Goal: Contribute content: Contribute content

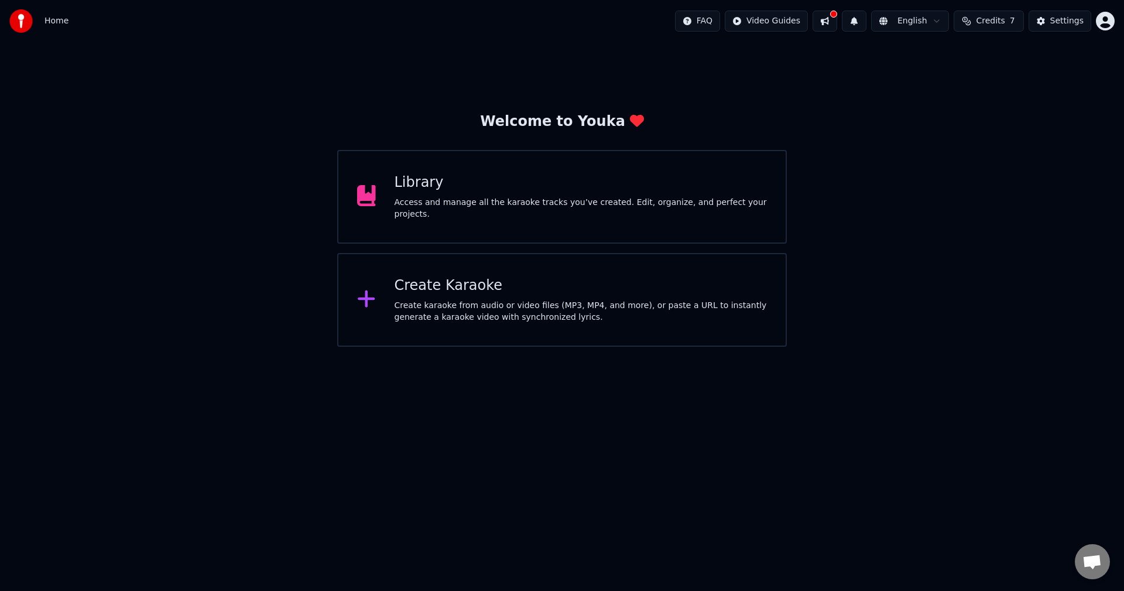
click at [487, 204] on div "Access and manage all the karaoke tracks you’ve created. Edit, organize, and pe…" at bounding box center [581, 208] width 373 height 23
click at [491, 295] on div "Create Karaoke Create karaoke from audio or video files (MP3, MP4, and more), o…" at bounding box center [581, 299] width 373 height 47
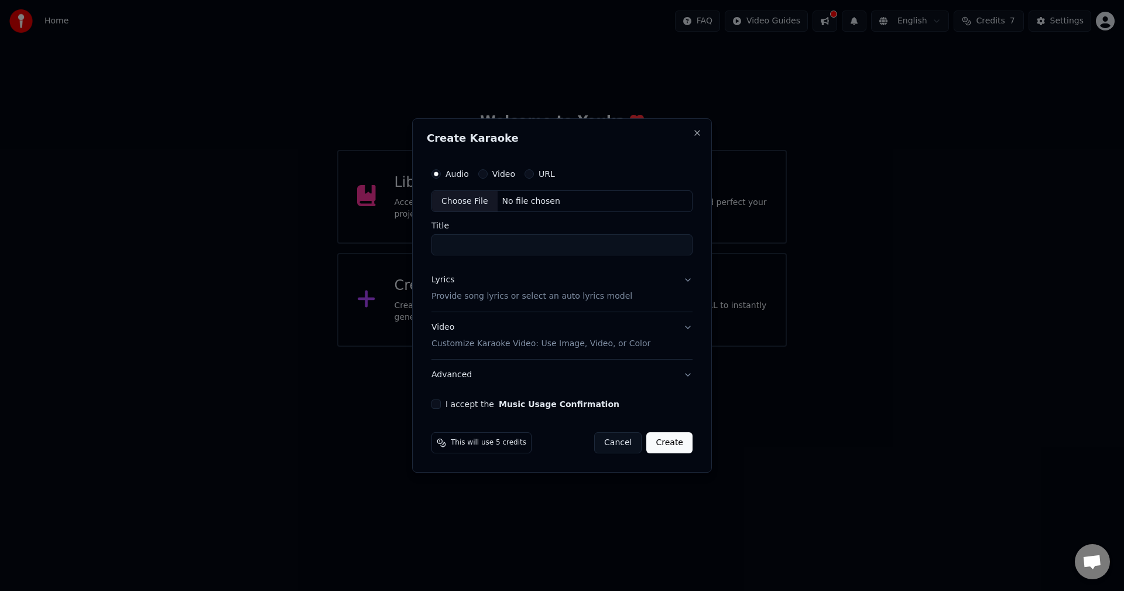
click at [498, 203] on div "No file chosen" at bounding box center [531, 202] width 67 height 12
type input "**********"
click at [628, 298] on button "Lyrics Provide song lyrics or select an auto lyrics model" at bounding box center [562, 288] width 266 height 47
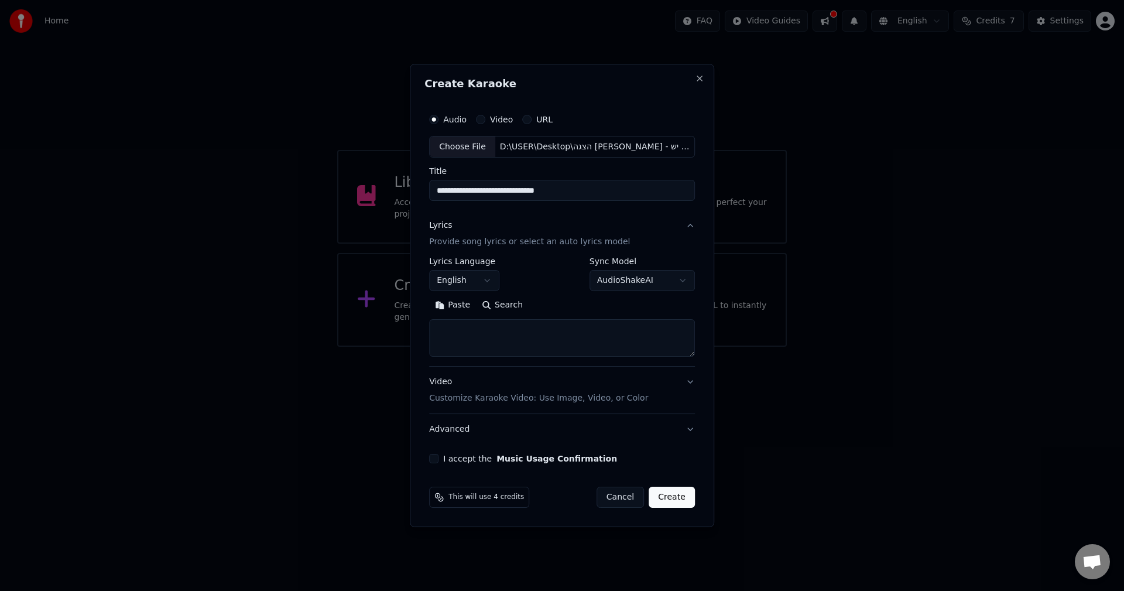
click at [471, 282] on body "**********" at bounding box center [562, 173] width 1124 height 347
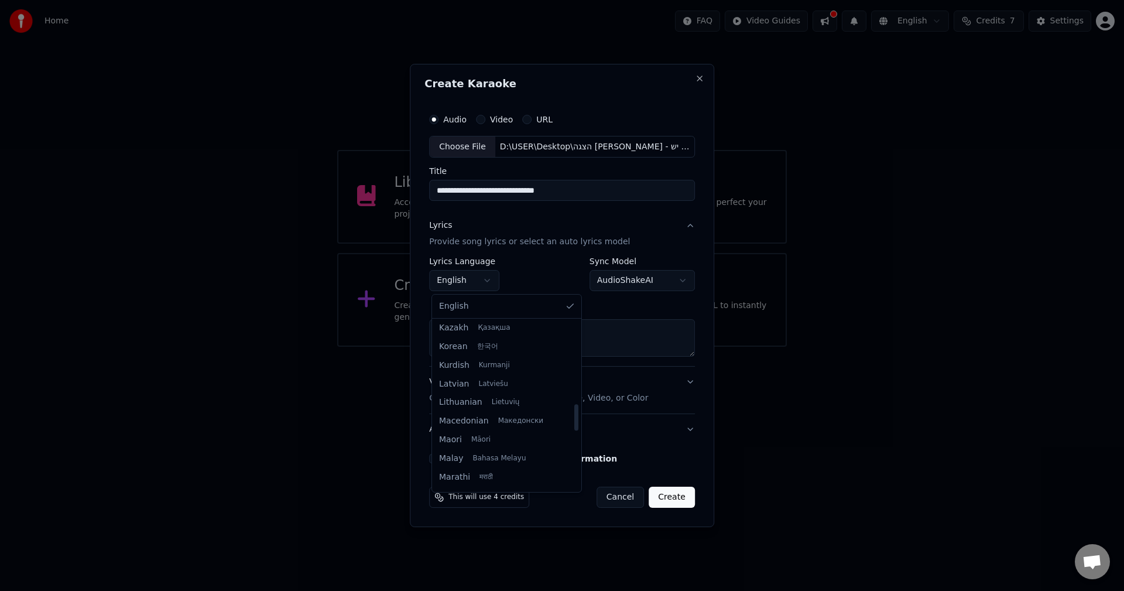
scroll to position [351, 0]
select select "**"
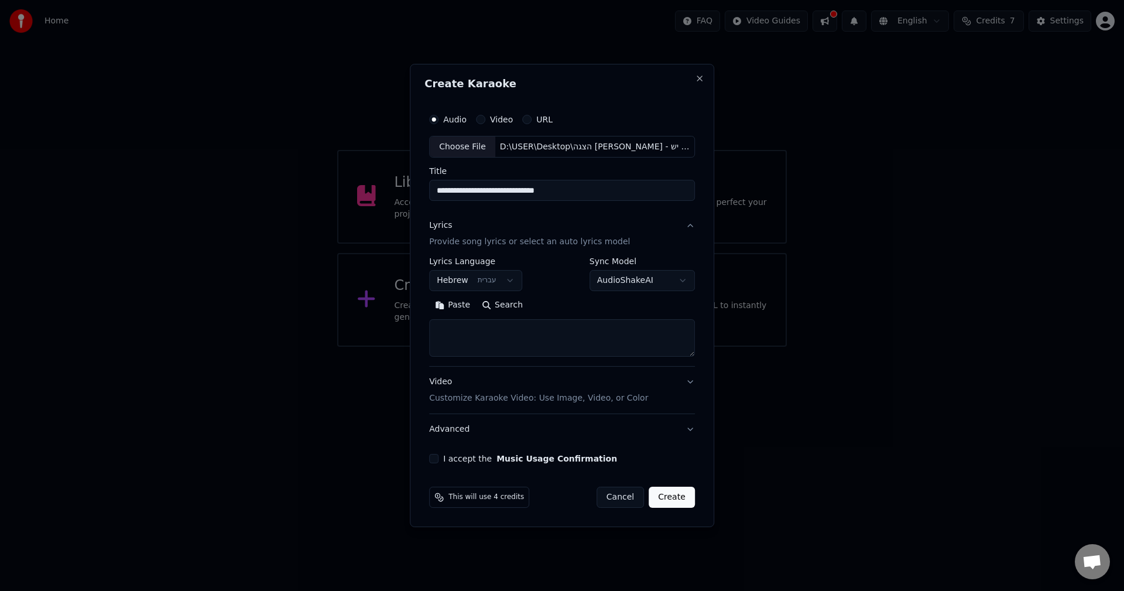
click at [488, 343] on textarea at bounding box center [562, 338] width 266 height 37
paste textarea "**********"
type textarea "**********"
click at [442, 458] on div "I accept the Music Usage Confirmation" at bounding box center [562, 458] width 266 height 9
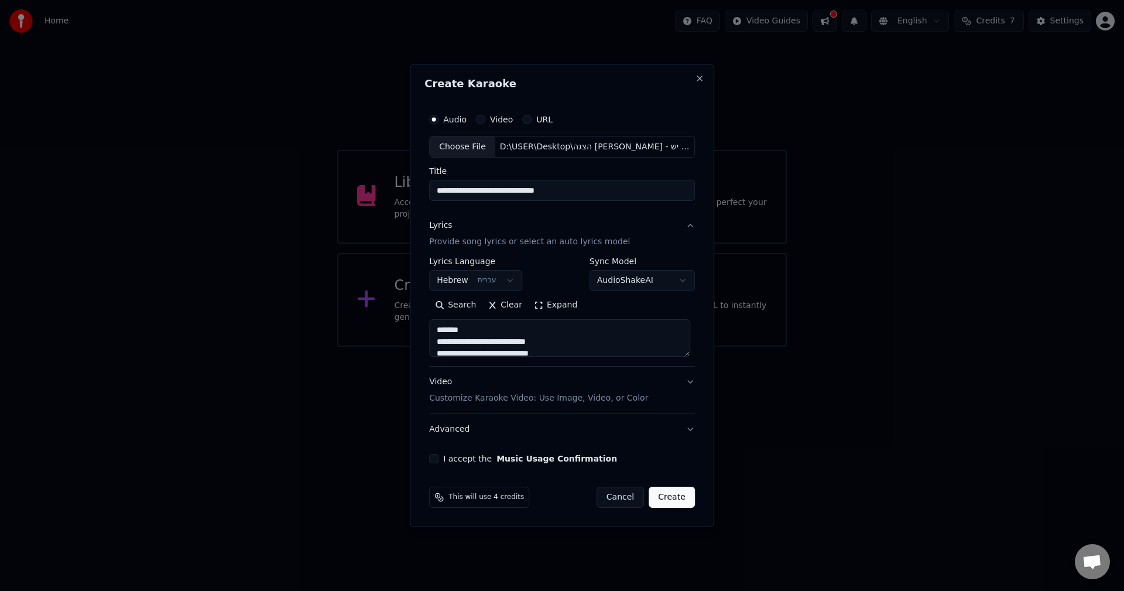
click at [432, 456] on button "I accept the Music Usage Confirmation" at bounding box center [433, 458] width 9 height 9
click at [683, 501] on button "Create" at bounding box center [672, 497] width 46 height 21
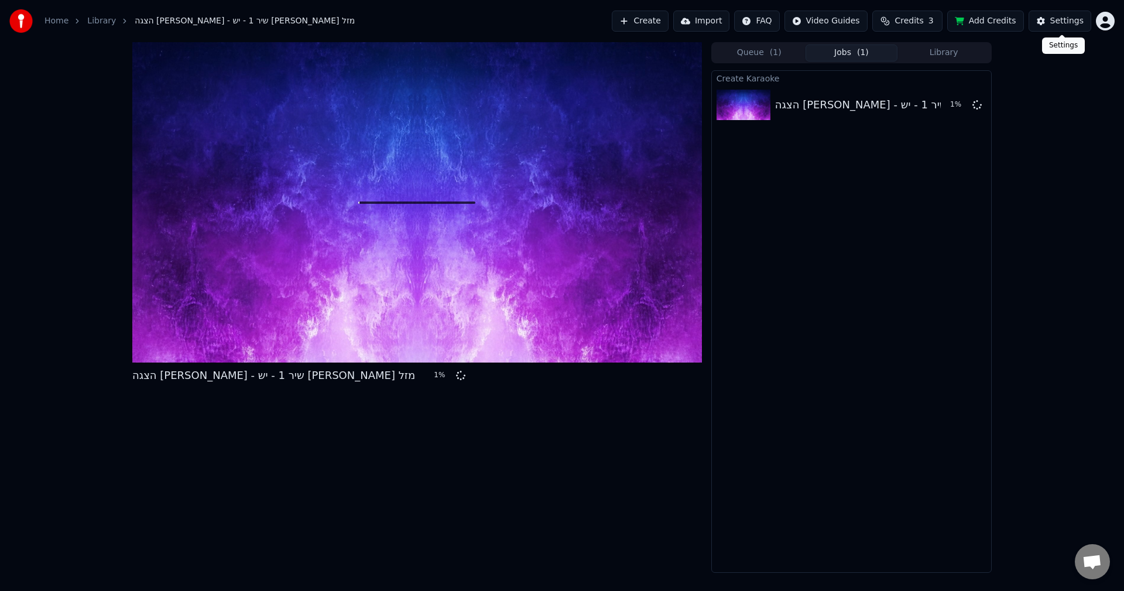
click at [1067, 28] on button "Settings" at bounding box center [1060, 21] width 63 height 21
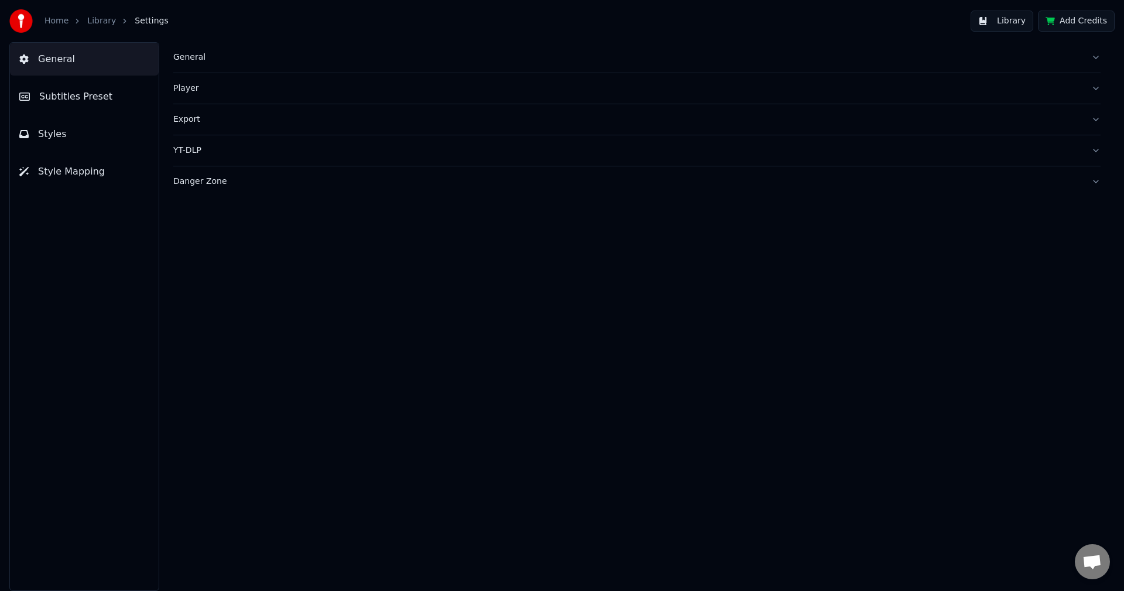
drag, startPoint x: 119, startPoint y: 28, endPoint x: 107, endPoint y: 25, distance: 12.8
click at [118, 28] on div "Home Library Settings" at bounding box center [88, 20] width 159 height 23
click at [102, 23] on link "Library" at bounding box center [101, 21] width 29 height 12
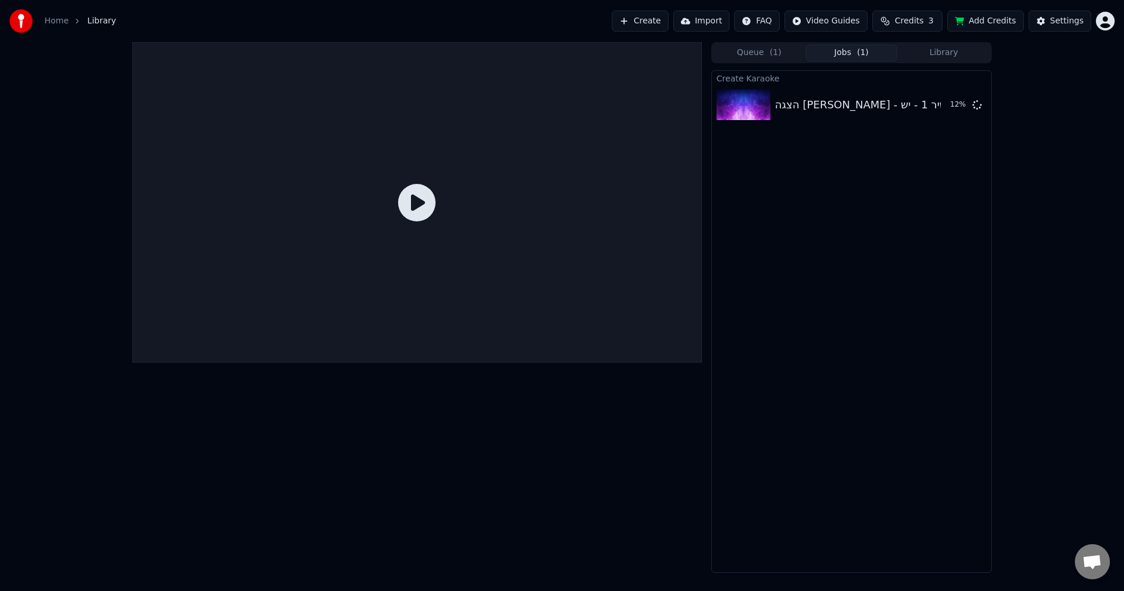
click at [55, 22] on link "Home" at bounding box center [57, 21] width 24 height 12
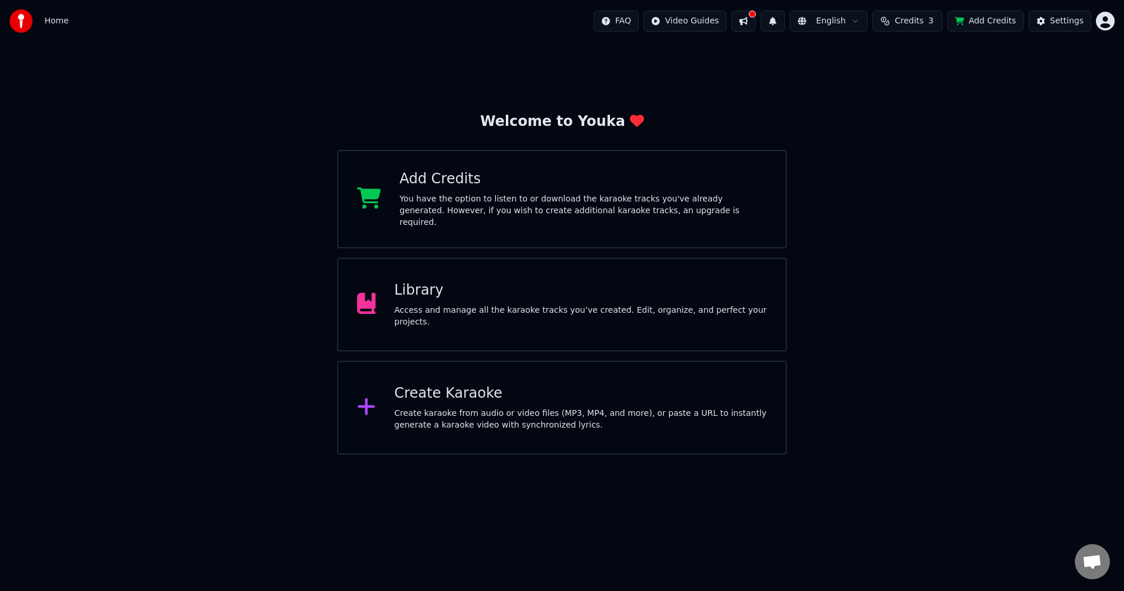
click at [498, 317] on div "Access and manage all the karaoke tracks you’ve created. Edit, organize, and pe…" at bounding box center [581, 315] width 373 height 23
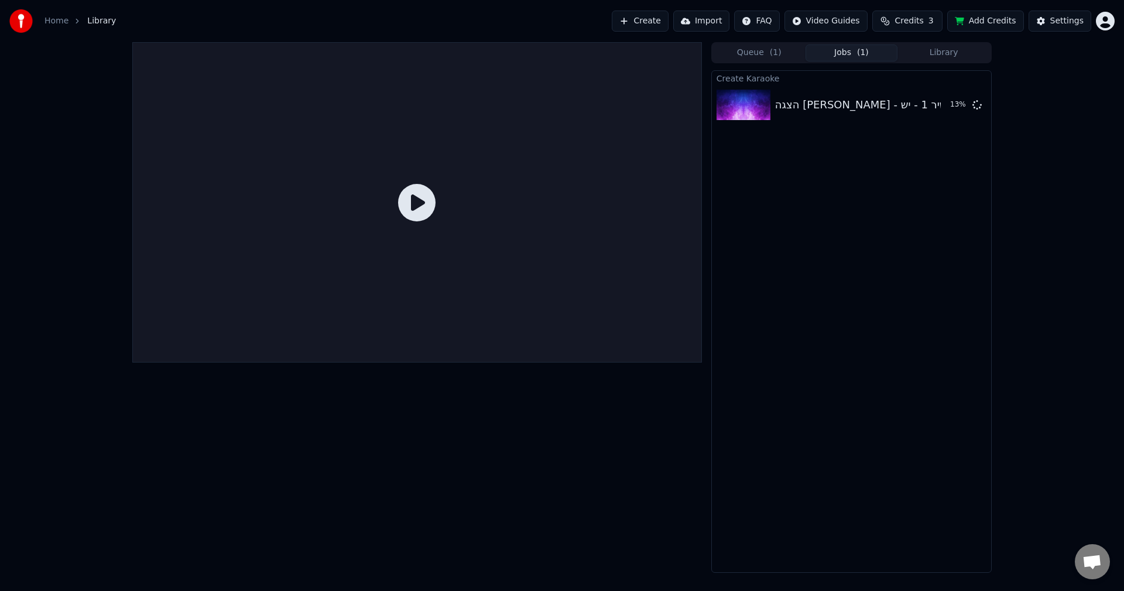
click at [53, 19] on link "Home" at bounding box center [57, 21] width 24 height 12
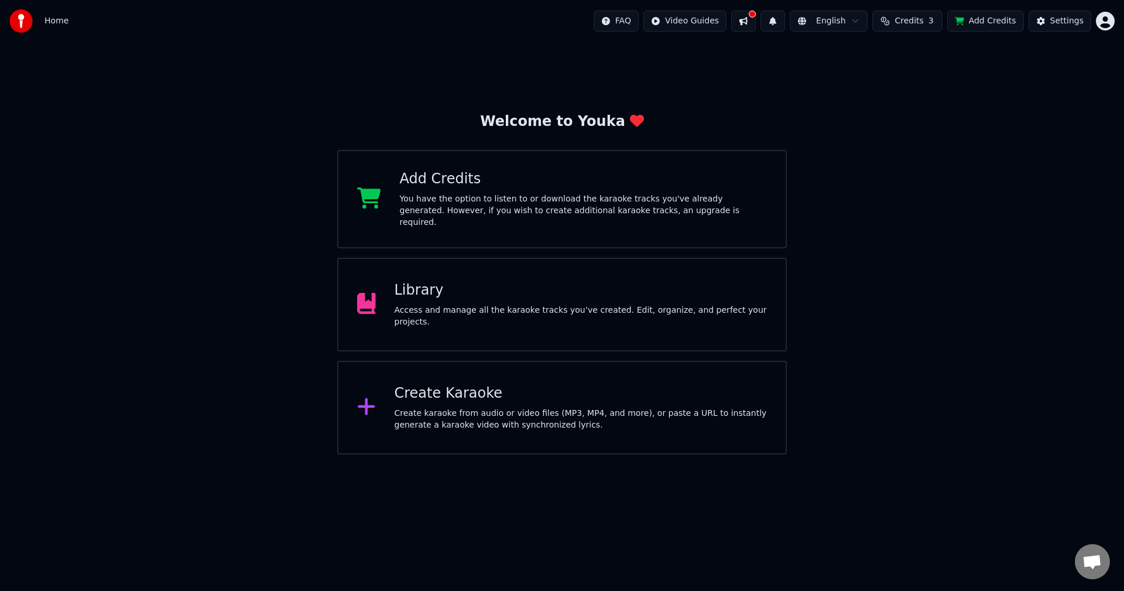
click at [456, 313] on div "Access and manage all the karaoke tracks you’ve created. Edit, organize, and pe…" at bounding box center [581, 315] width 373 height 23
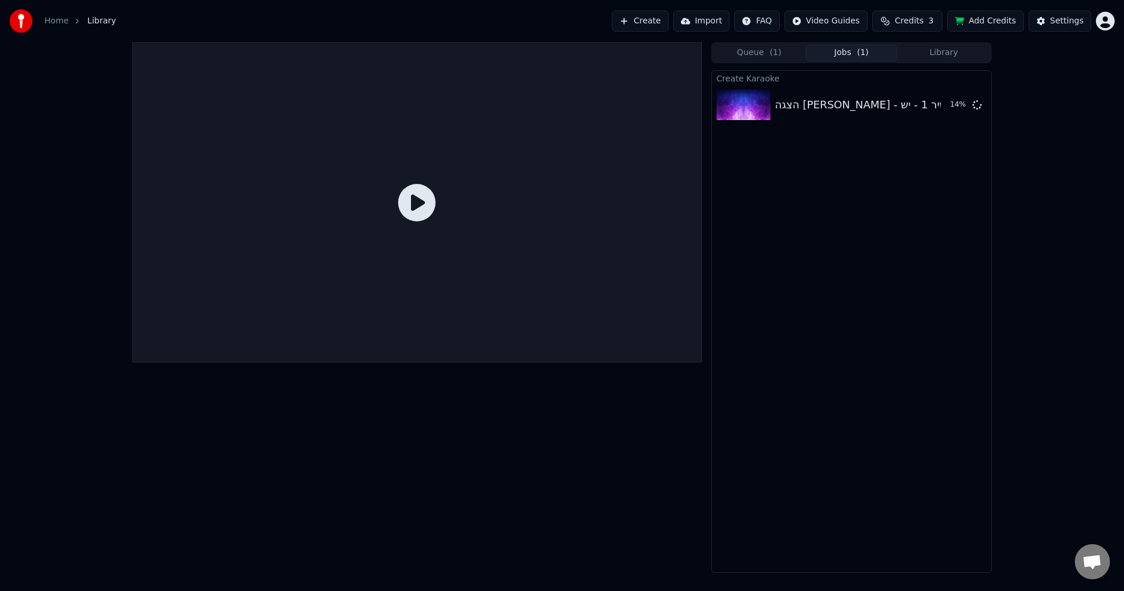
click at [738, 56] on button "Queue ( 1 )" at bounding box center [759, 53] width 93 height 17
click at [836, 49] on button "Jobs ( 1 )" at bounding box center [852, 53] width 93 height 17
click at [940, 49] on button "Library" at bounding box center [944, 53] width 93 height 17
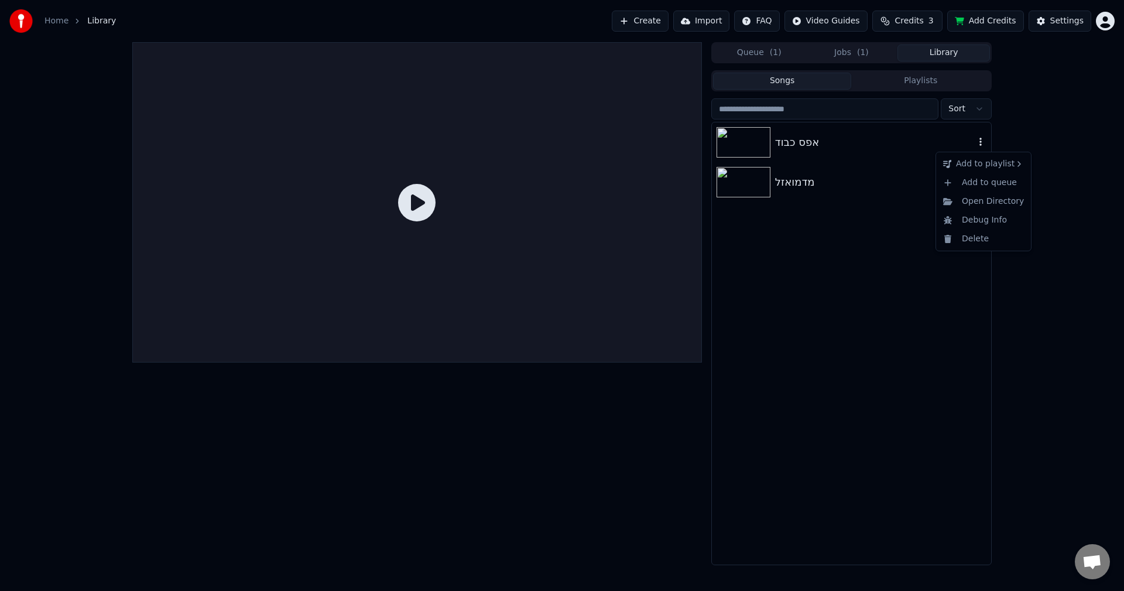
click at [983, 146] on icon "button" at bounding box center [981, 141] width 12 height 9
click at [879, 146] on div "אפס כבוד" at bounding box center [875, 142] width 200 height 16
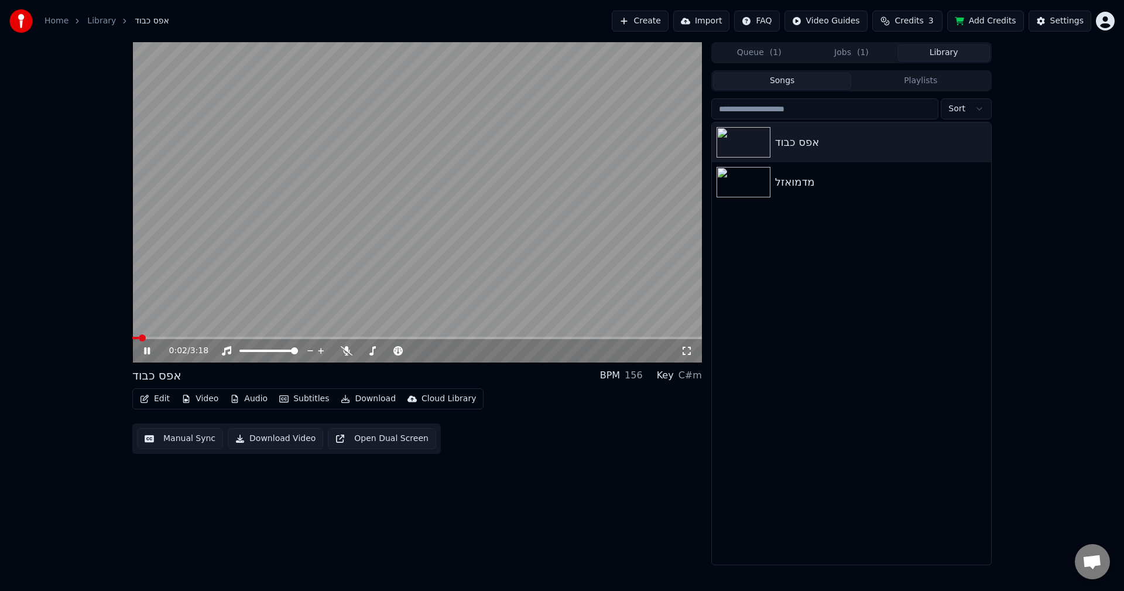
click at [281, 439] on button "Download Video" at bounding box center [275, 438] width 95 height 21
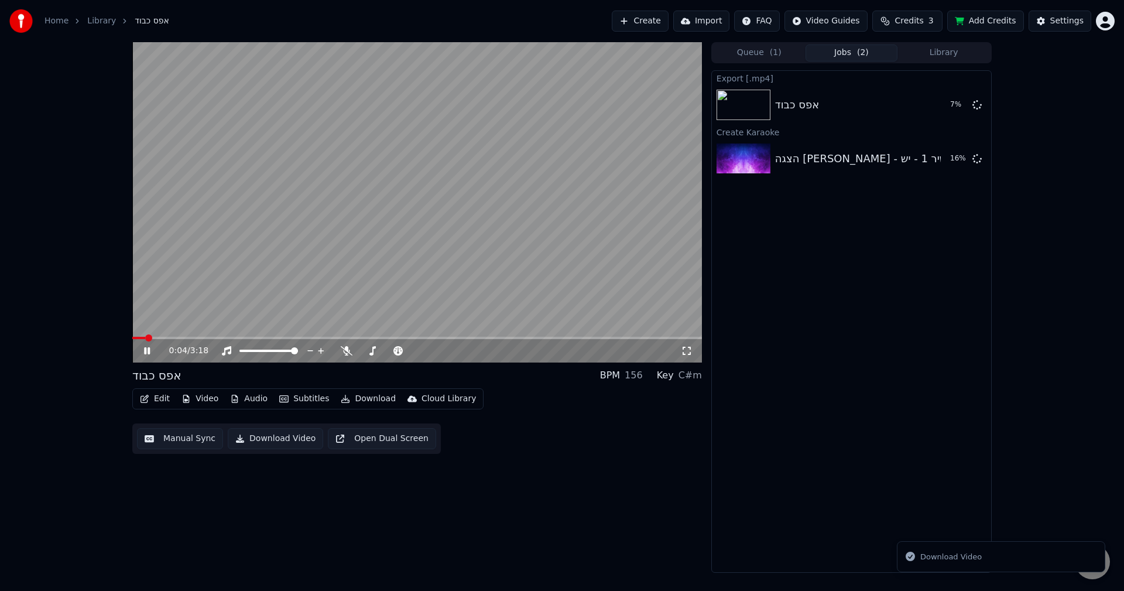
click at [950, 60] on button "Library" at bounding box center [944, 53] width 93 height 17
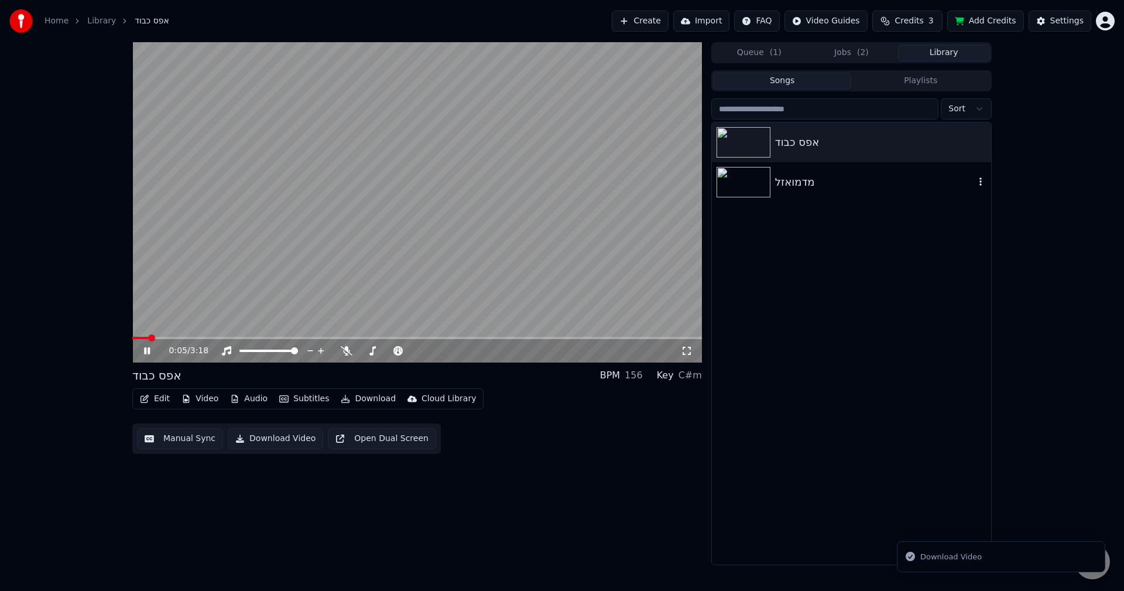
click at [944, 184] on div "מדמואזל" at bounding box center [875, 182] width 200 height 16
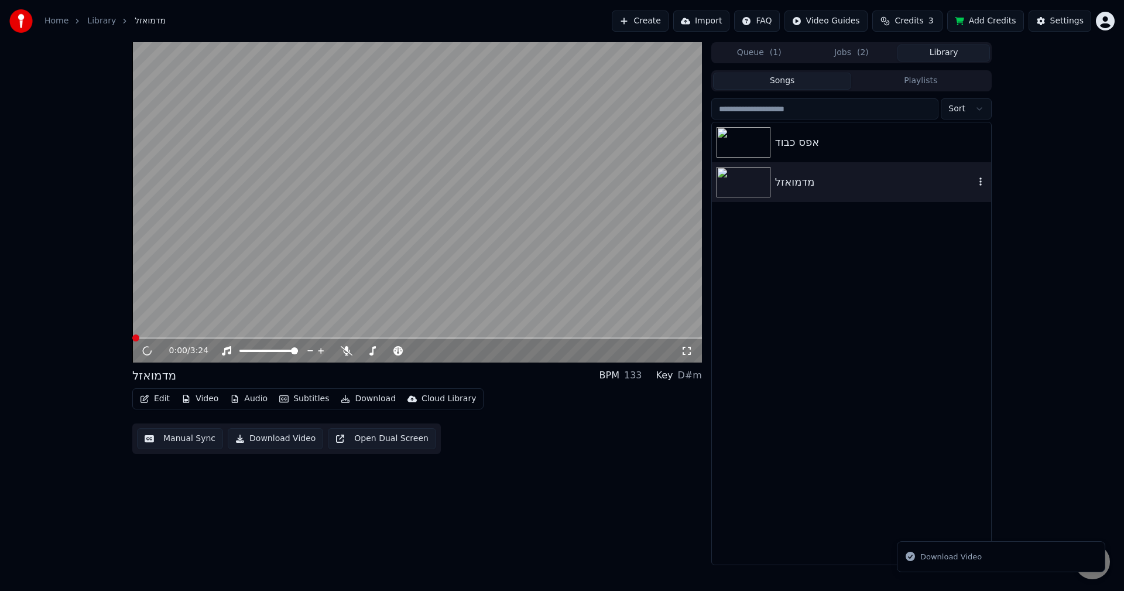
click at [980, 183] on icon "button" at bounding box center [981, 181] width 12 height 9
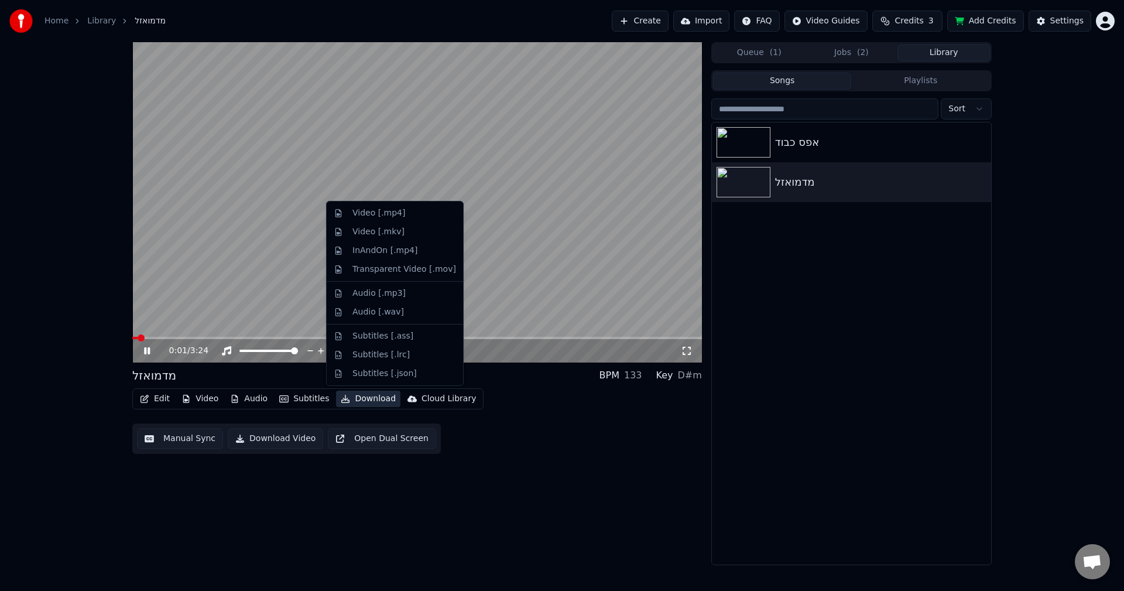
click at [355, 401] on button "Download" at bounding box center [368, 399] width 64 height 16
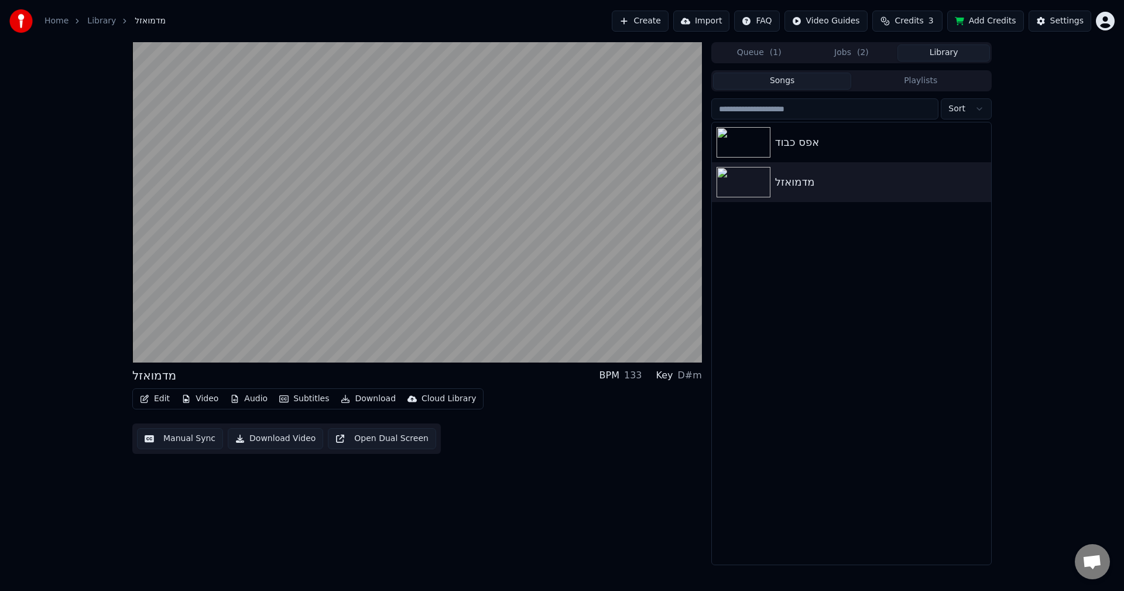
click at [290, 440] on button "Download Video" at bounding box center [275, 438] width 95 height 21
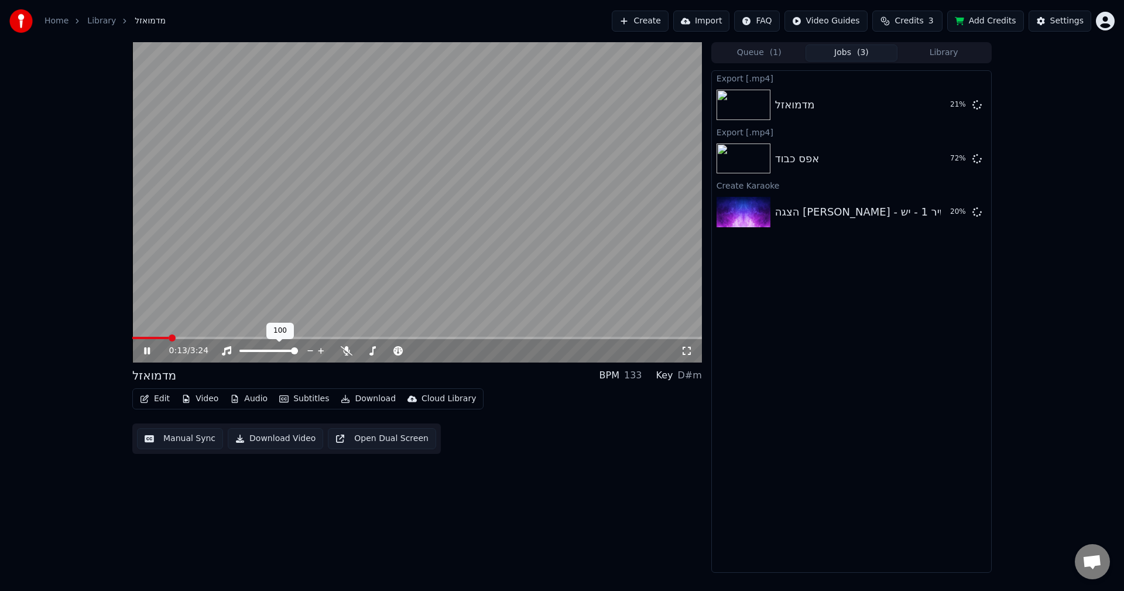
click at [308, 350] on icon at bounding box center [310, 351] width 11 height 12
click at [309, 351] on icon at bounding box center [310, 351] width 11 height 12
click at [320, 351] on icon at bounding box center [321, 351] width 6 height 6
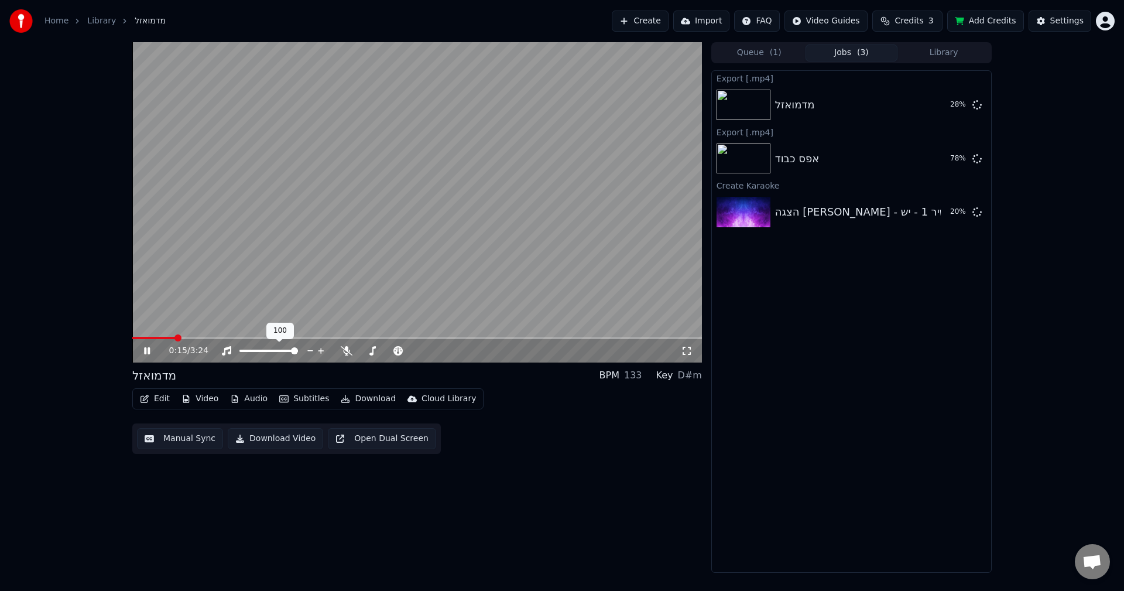
click at [320, 351] on icon at bounding box center [321, 351] width 6 height 6
click at [320, 350] on icon at bounding box center [321, 351] width 11 height 12
click at [764, 54] on button "Queue ( 1 )" at bounding box center [759, 53] width 93 height 17
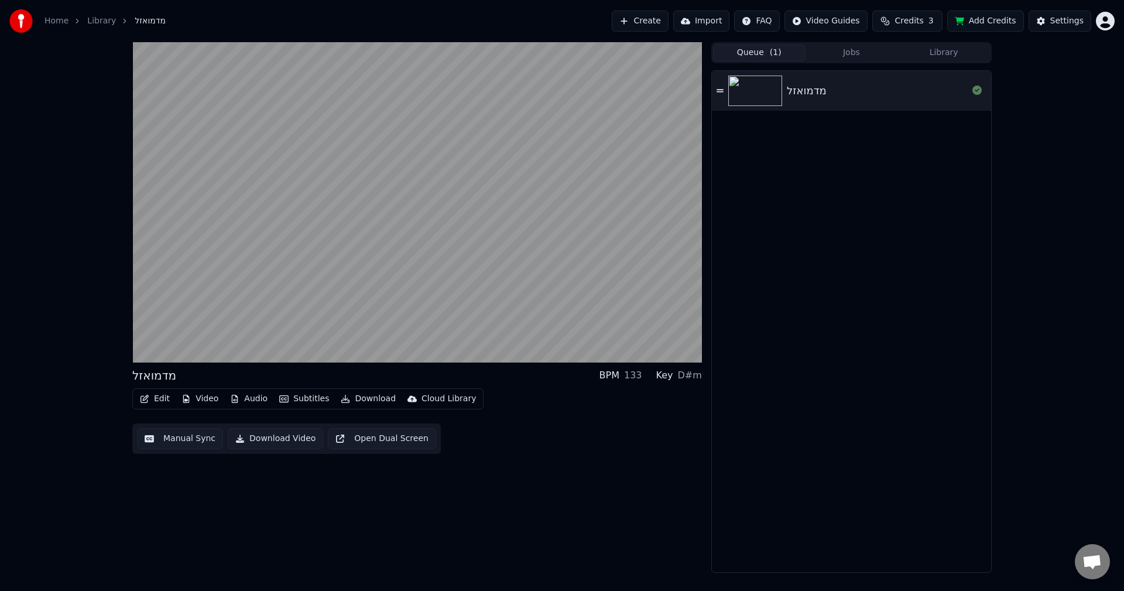
click at [837, 57] on button "Jobs" at bounding box center [852, 53] width 93 height 17
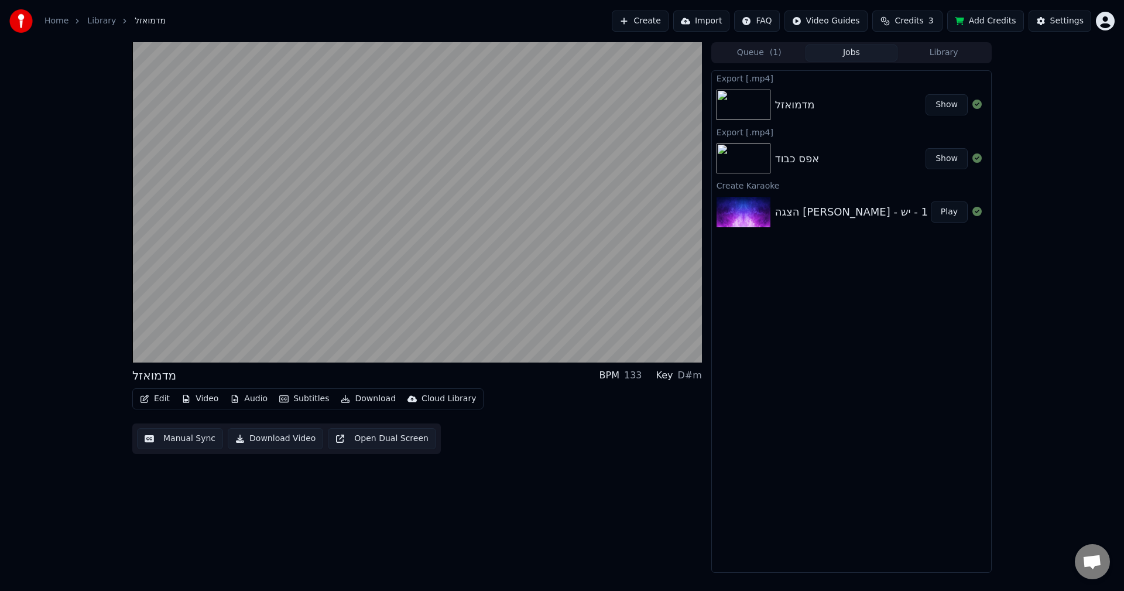
drag, startPoint x: 896, startPoint y: 330, endPoint x: 894, endPoint y: 315, distance: 14.9
click at [896, 330] on div "Export [.mp4] מדמואזל Show Export [.mp4] אפס כבוד Show Create Karaoke הצגה [PER…" at bounding box center [851, 321] width 280 height 502
click at [803, 104] on div "מדמואזל" at bounding box center [795, 105] width 40 height 16
click at [957, 105] on button "Show" at bounding box center [947, 104] width 42 height 21
click at [868, 286] on div "Export [.mp4] מדמואזל Show Export [.mp4] אפס כבוד Show Create Karaoke הצגה [PER…" at bounding box center [851, 321] width 280 height 502
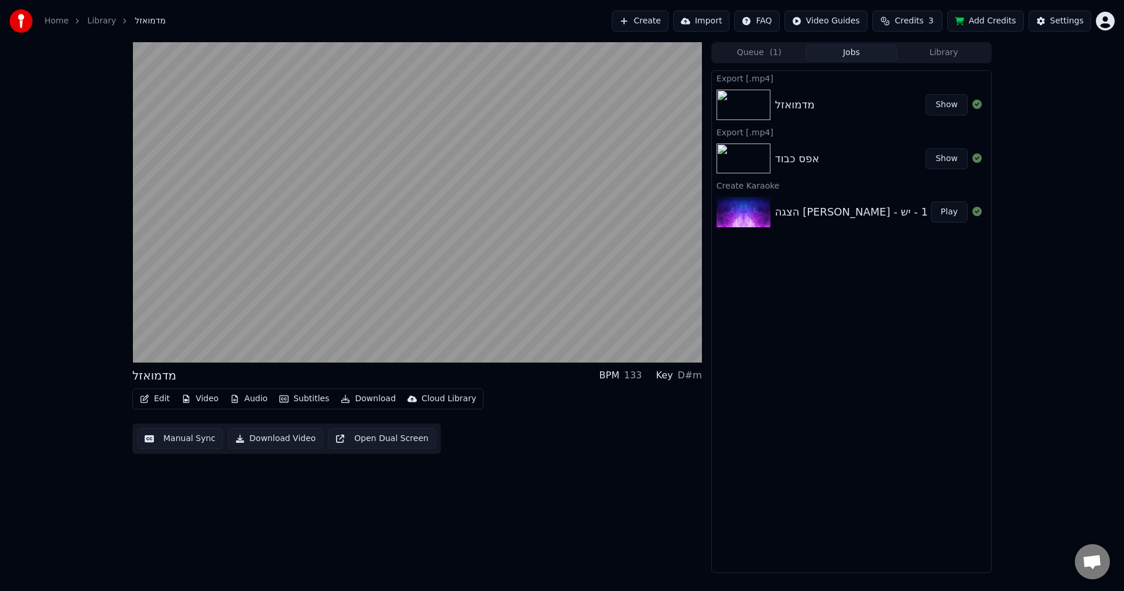
click at [946, 204] on button "Play" at bounding box center [949, 211] width 37 height 21
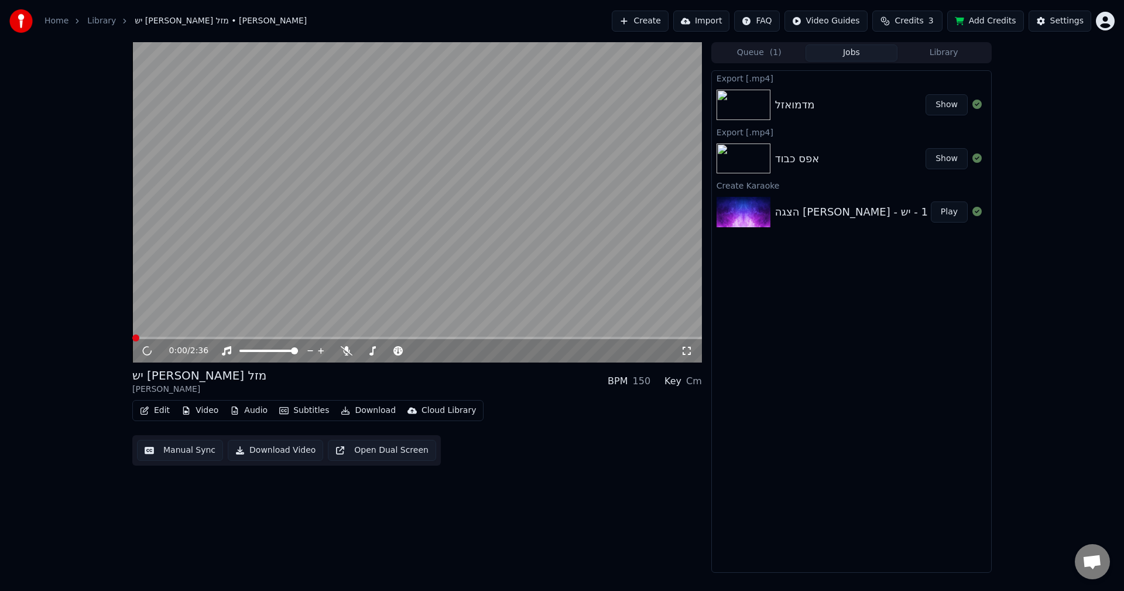
click at [946, 208] on button "Play" at bounding box center [949, 211] width 37 height 21
click at [289, 450] on button "Download Video" at bounding box center [275, 450] width 95 height 21
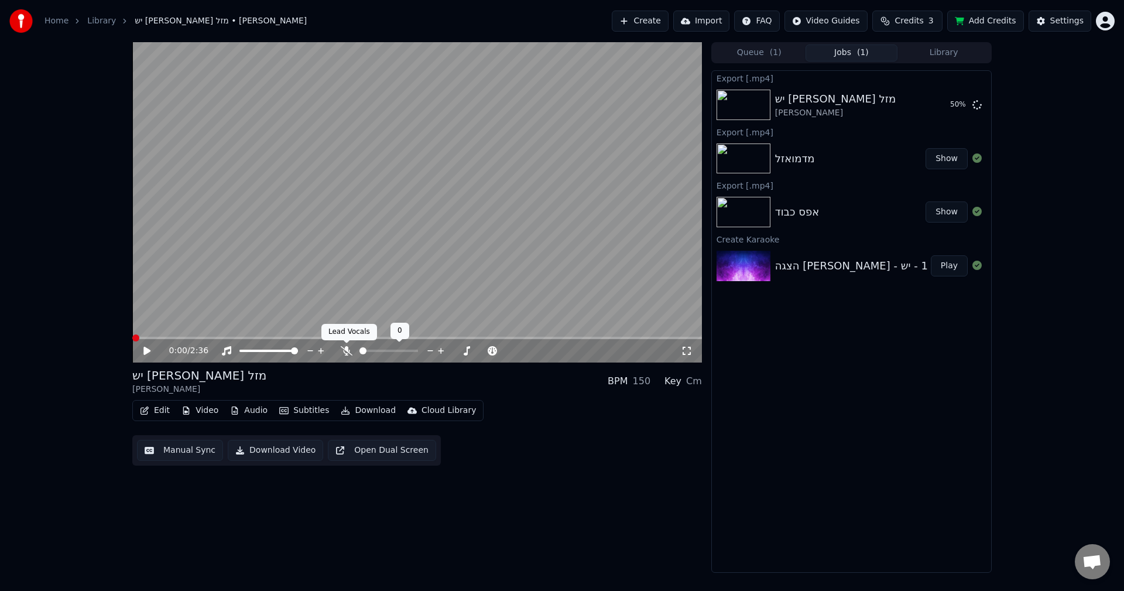
click at [345, 351] on icon at bounding box center [347, 350] width 12 height 9
click at [144, 348] on icon at bounding box center [146, 351] width 7 height 8
click at [148, 350] on icon at bounding box center [147, 350] width 6 height 7
